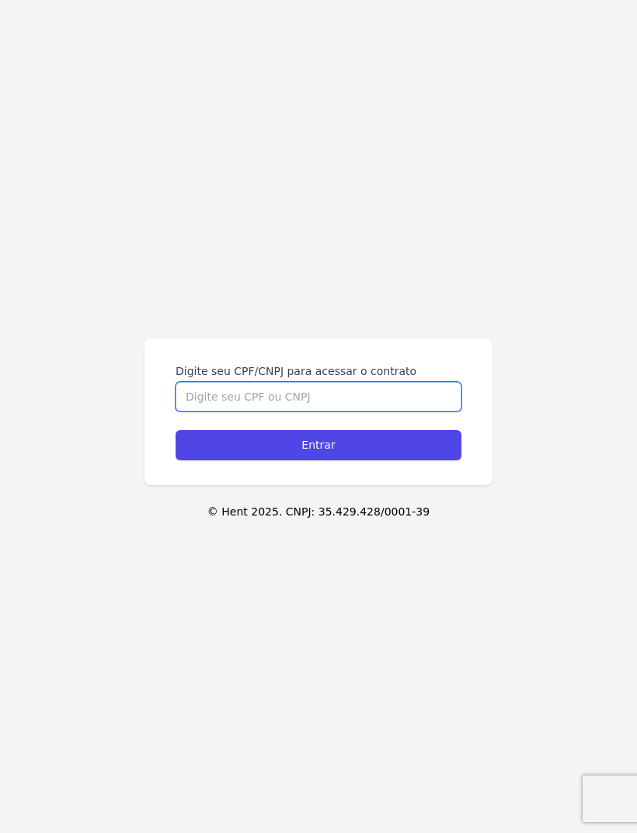
click at [228, 411] on input "Digite seu CPF/CNPJ para acessar o contrato" at bounding box center [318, 397] width 286 height 30
type input "3"
type input "45285291810"
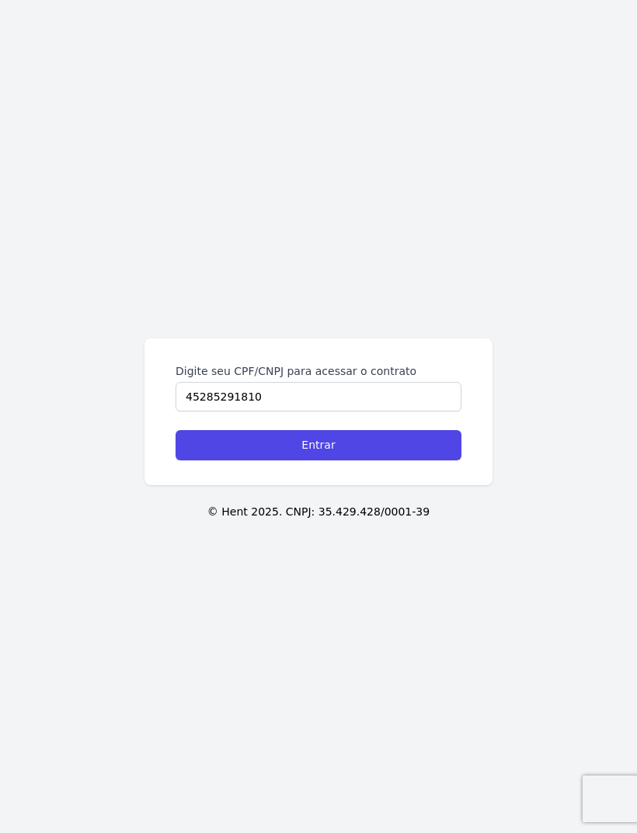
click at [287, 460] on input "Entrar" at bounding box center [318, 445] width 286 height 30
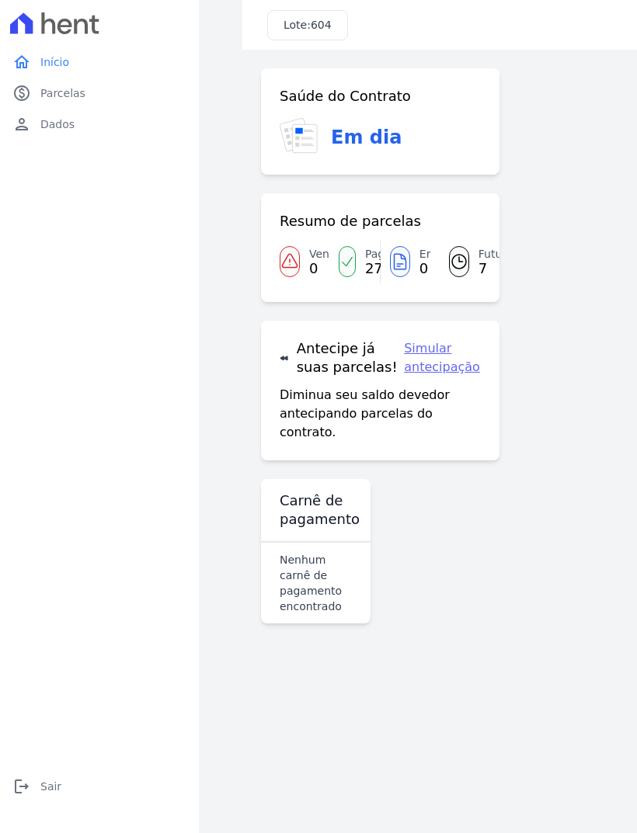
click at [70, 91] on span "Parcelas" at bounding box center [62, 93] width 45 height 16
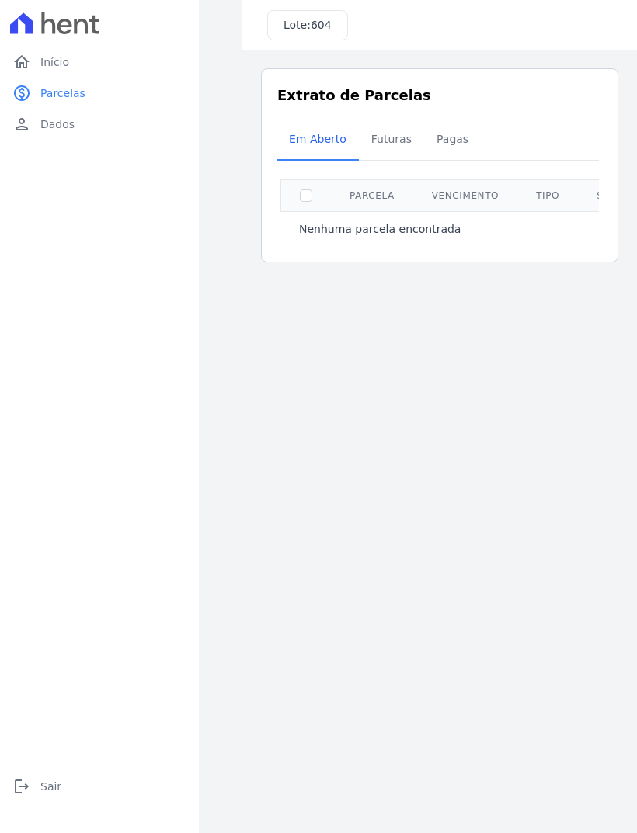
click at [460, 124] on span "Pagas" at bounding box center [452, 138] width 50 height 31
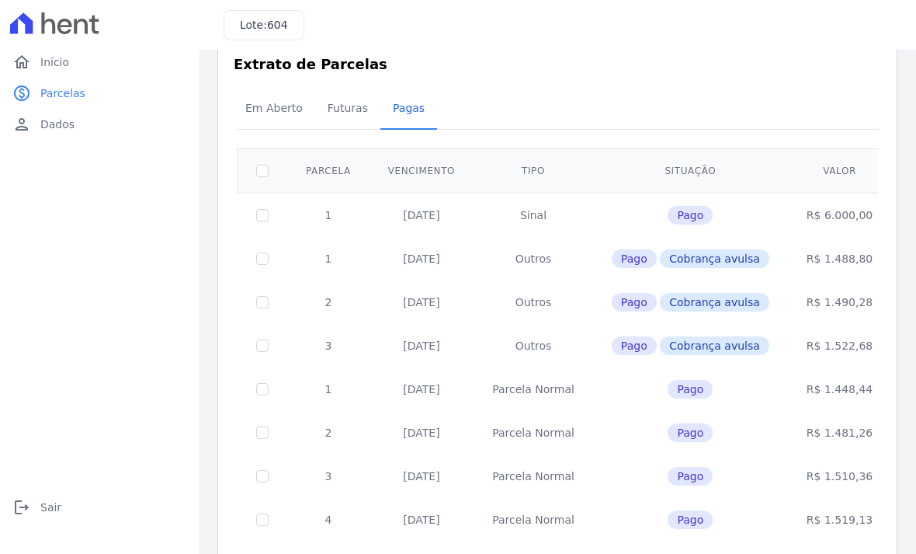
scroll to position [32, 0]
click at [341, 113] on span "Futuras" at bounding box center [347, 107] width 59 height 31
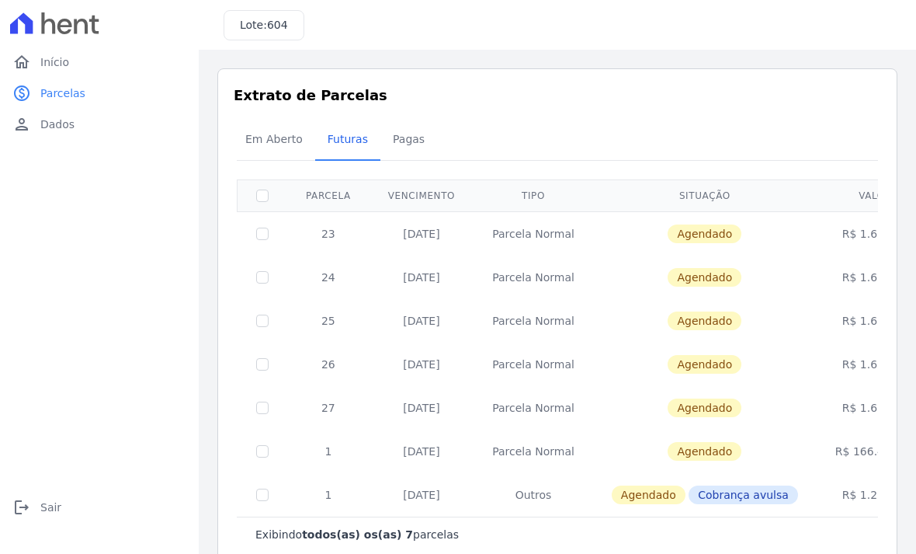
click at [261, 147] on span "Em Aberto" at bounding box center [274, 138] width 76 height 31
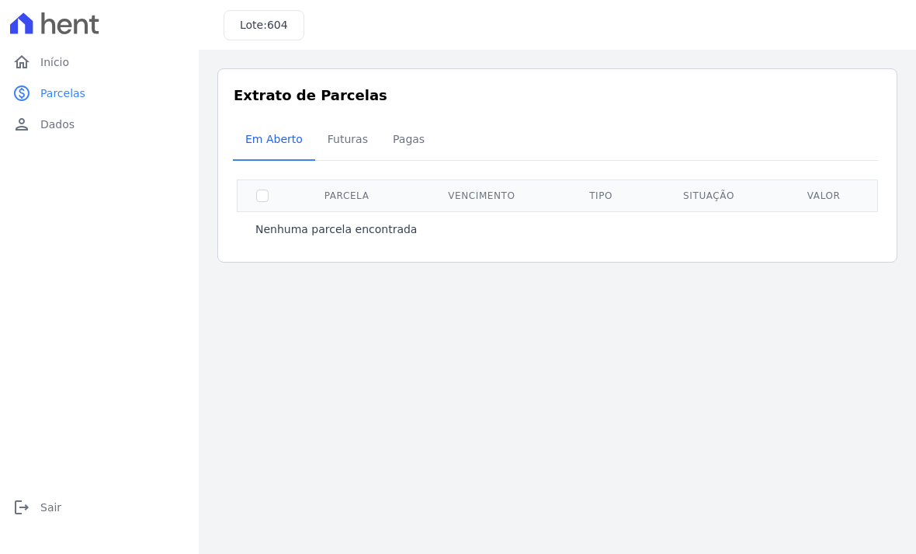
click at [406, 144] on span "Pagas" at bounding box center [409, 138] width 50 height 31
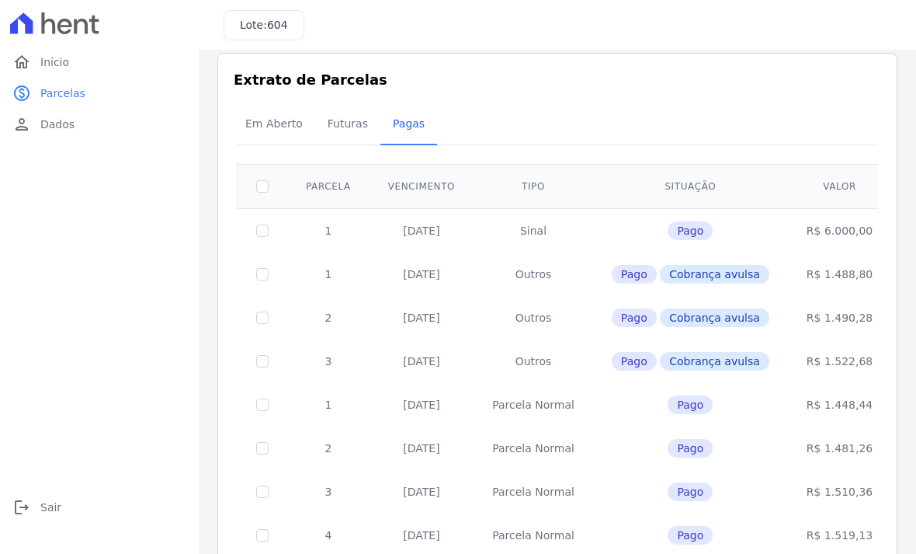
scroll to position [13, 0]
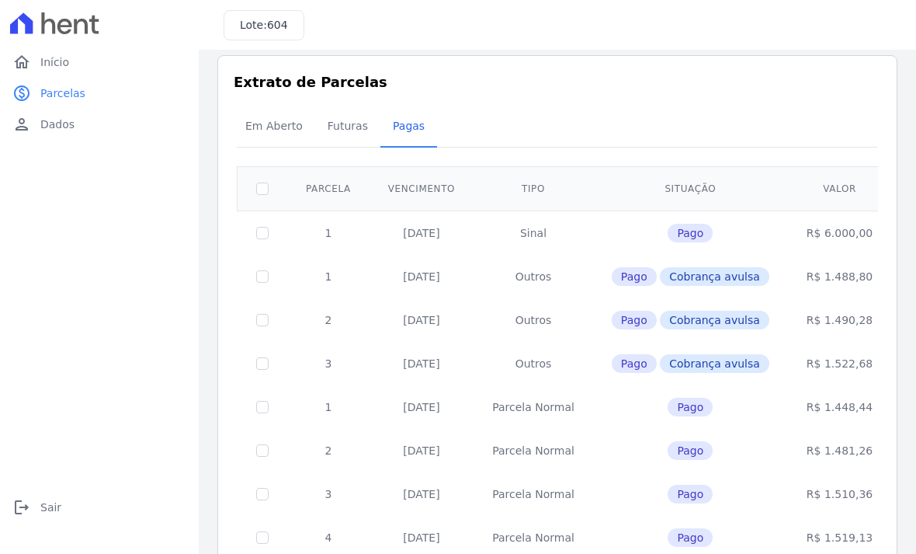
click at [43, 136] on link "person Dados" at bounding box center [99, 124] width 186 height 31
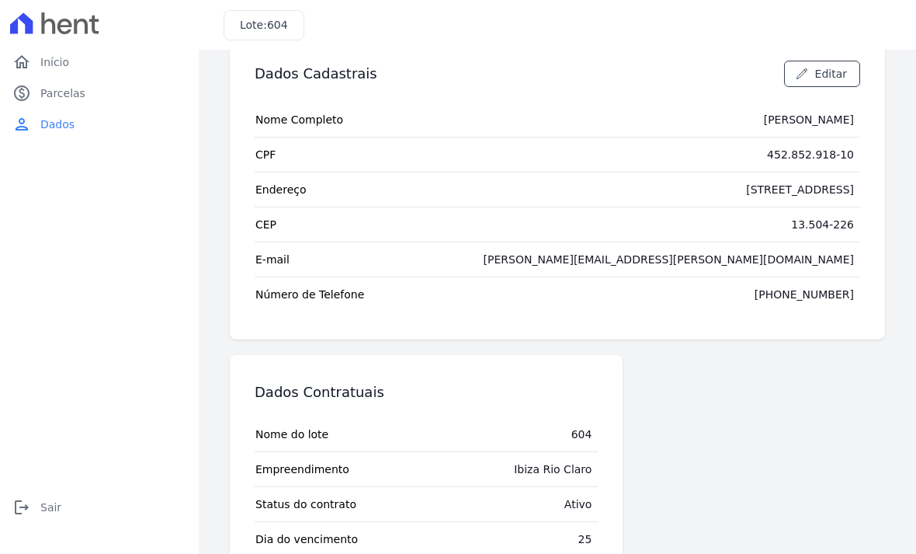
scroll to position [35, 0]
click at [50, 50] on link "home Início" at bounding box center [99, 62] width 186 height 31
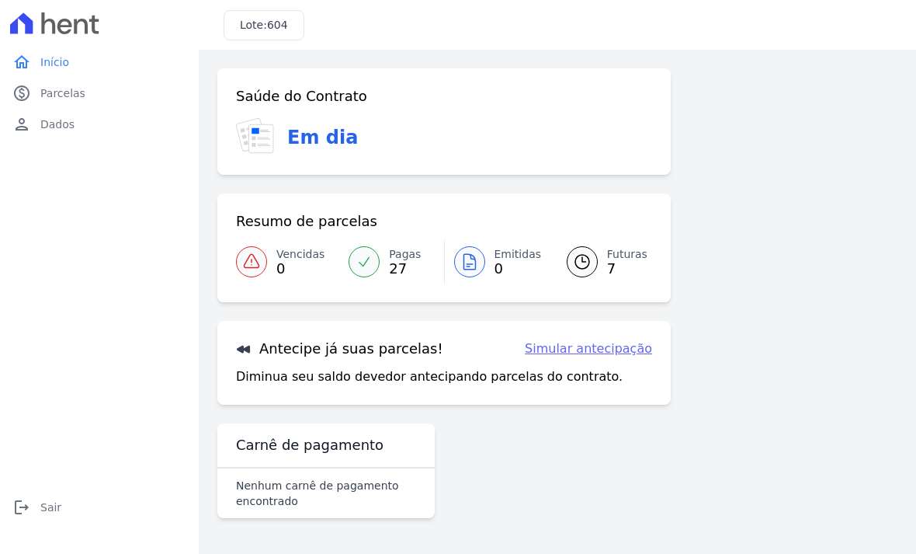
click at [51, 92] on span "Parcelas" at bounding box center [62, 93] width 45 height 16
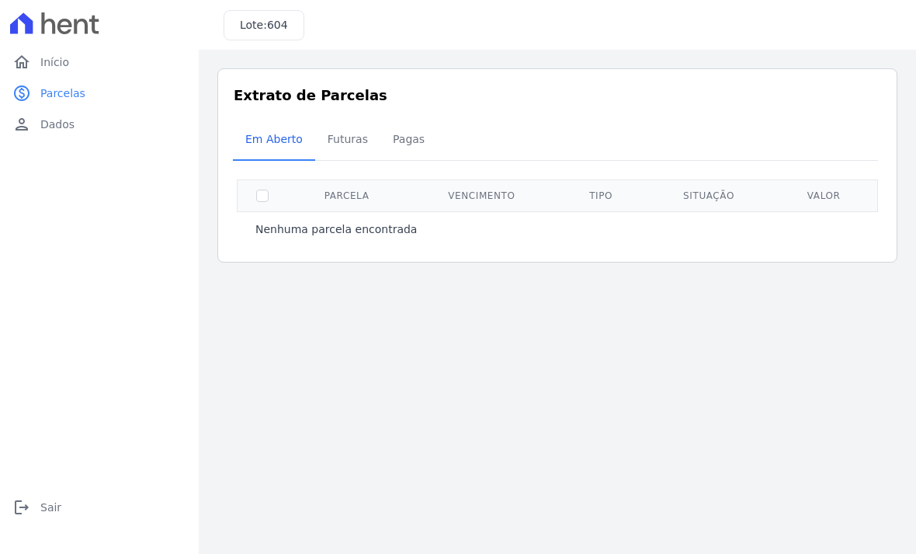
click at [46, 136] on link "person Dados" at bounding box center [99, 124] width 186 height 31
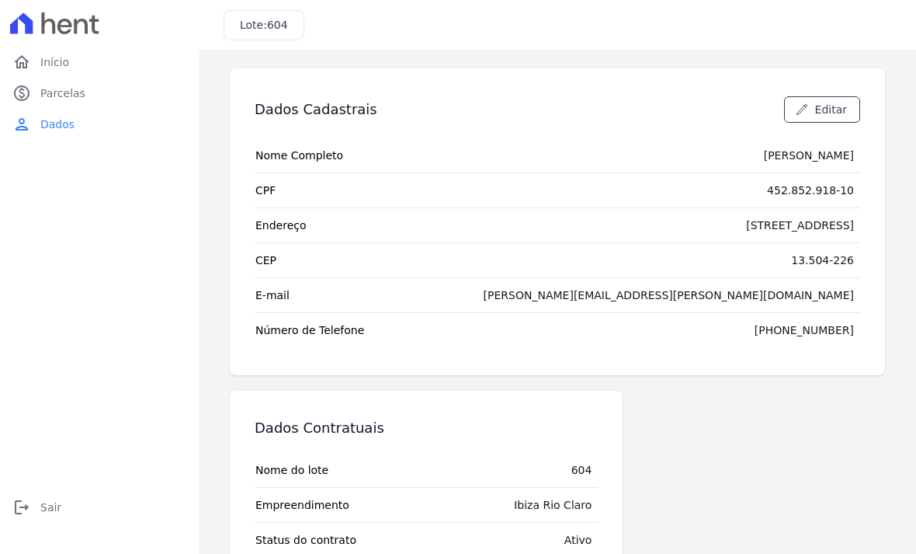
click at [39, 52] on link "home Início" at bounding box center [99, 62] width 186 height 31
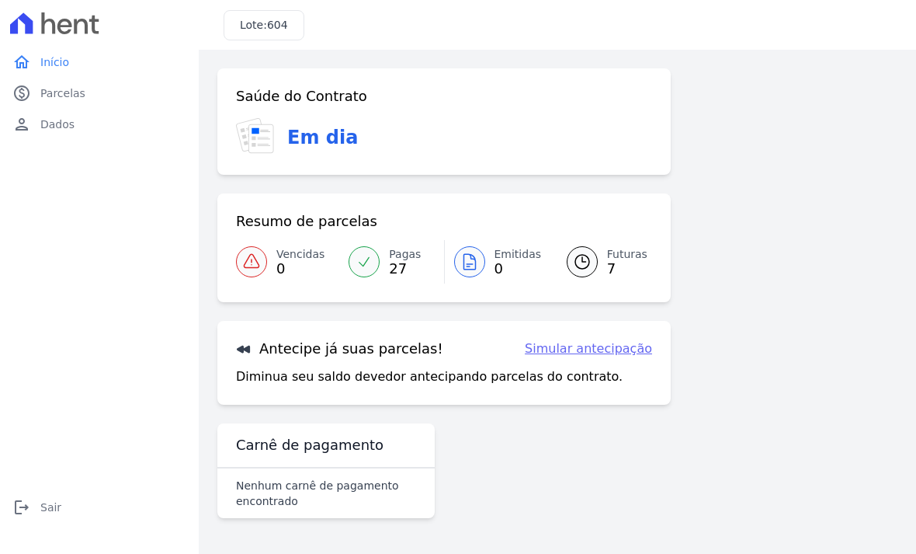
click at [82, 88] on span "Parcelas" at bounding box center [62, 93] width 45 height 16
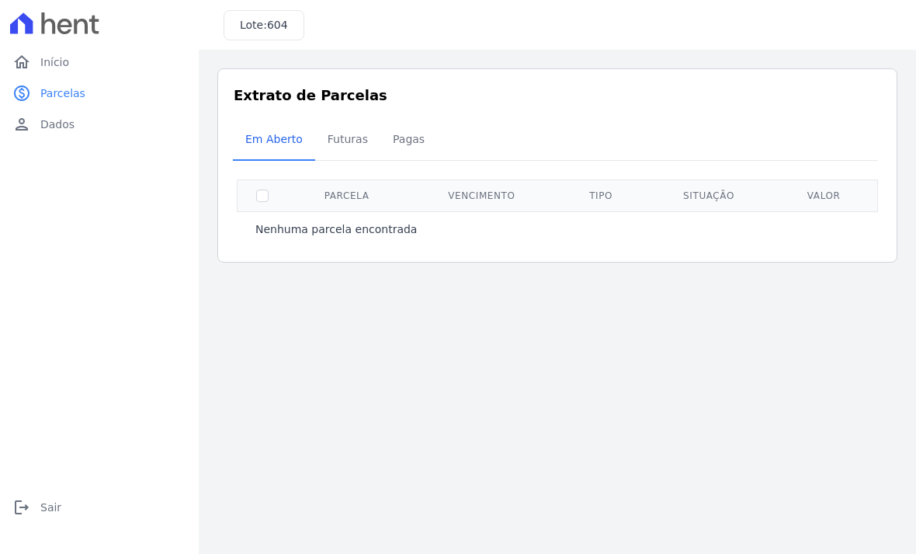
click at [401, 150] on span "Pagas" at bounding box center [409, 138] width 50 height 31
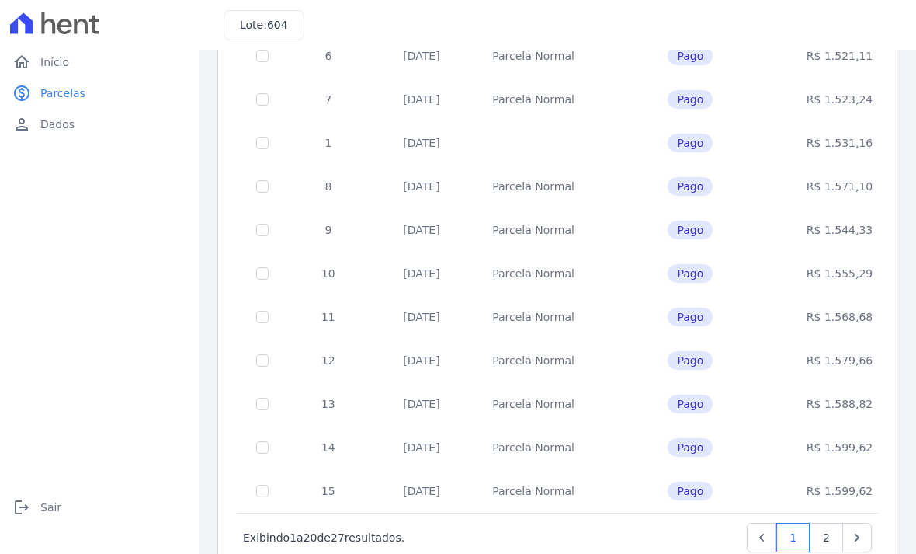
scroll to position [581, 0]
click at [636, 540] on link "2" at bounding box center [826, 538] width 33 height 30
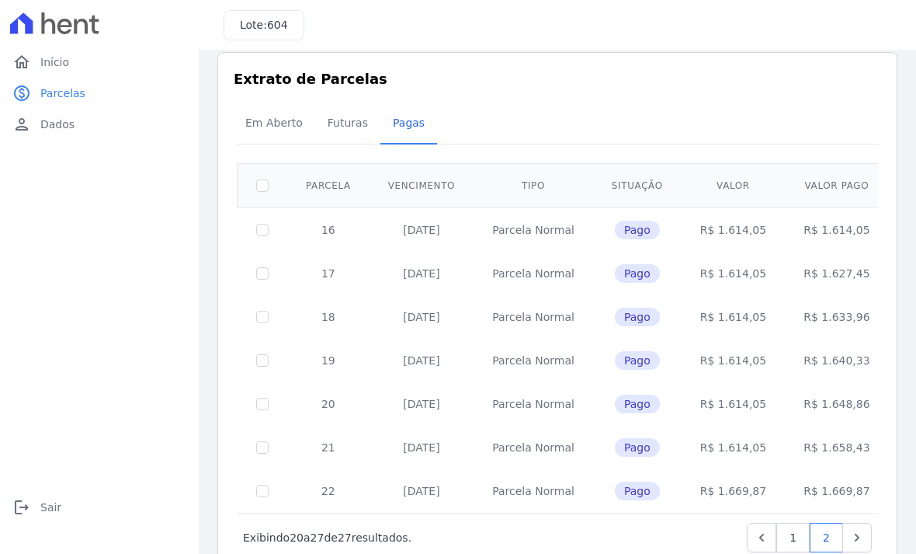
scroll to position [16, 0]
